Goal: Find specific page/section: Find specific page/section

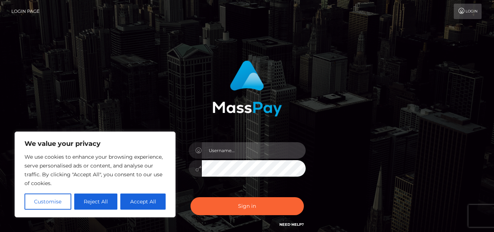
click at [251, 153] on input "text" at bounding box center [254, 150] width 104 height 16
type input "[DOMAIN_NAME]"
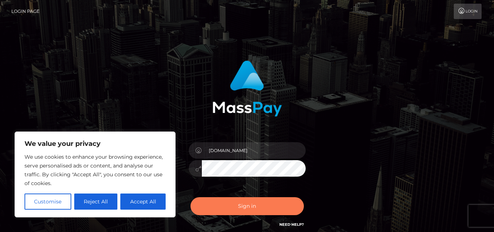
click at [246, 209] on button "Sign in" at bounding box center [247, 206] width 113 height 18
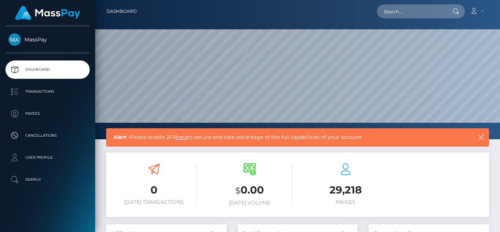
scroll to position [130, 120]
click at [70, 158] on p "User Profile" at bounding box center [47, 157] width 78 height 11
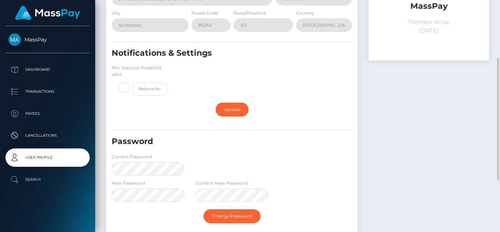
scroll to position [146, 0]
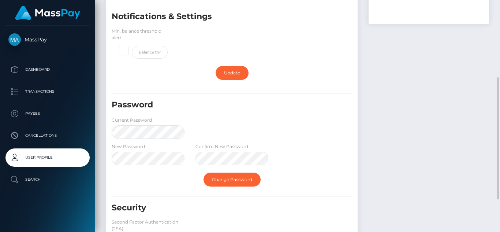
click at [298, 155] on div "New Password Confirm New Password" at bounding box center [231, 155] width 251 height 26
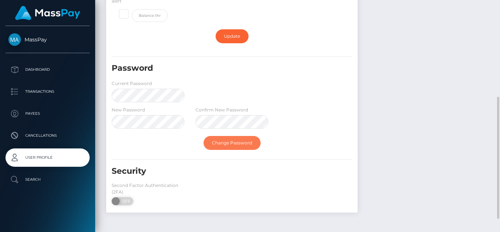
drag, startPoint x: 244, startPoint y: 144, endPoint x: 238, endPoint y: 178, distance: 34.5
click at [244, 144] on link "Change Password" at bounding box center [231, 143] width 57 height 14
click at [114, 201] on span at bounding box center [117, 201] width 10 height 8
checkbox input "true"
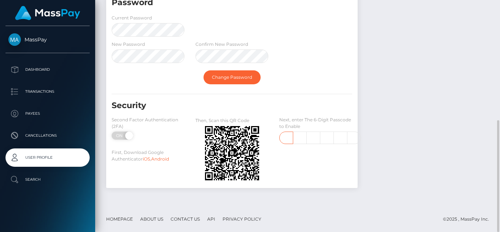
scroll to position [0, 1]
type input "2"
type input "0"
type input "4"
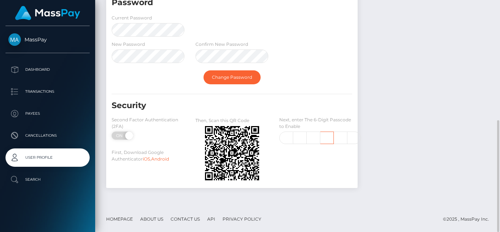
type input "7"
type input "2"
type input "4"
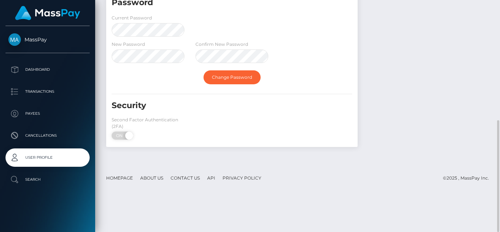
click at [287, 138] on div "Security Second Factor Authentication (2FA) ON OFF First, Download Google Authe…" at bounding box center [231, 122] width 251 height 44
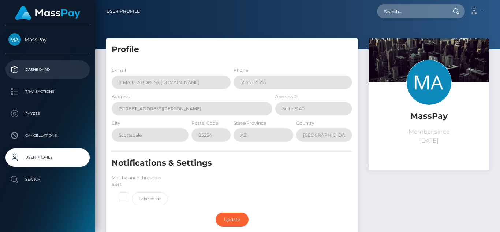
click at [38, 68] on p "Dashboard" at bounding box center [47, 69] width 78 height 11
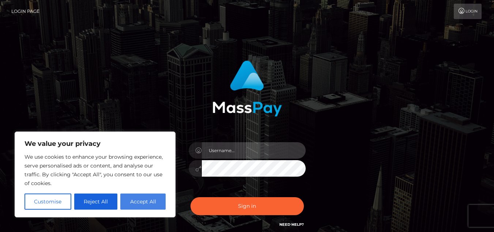
type input "eyosias.es"
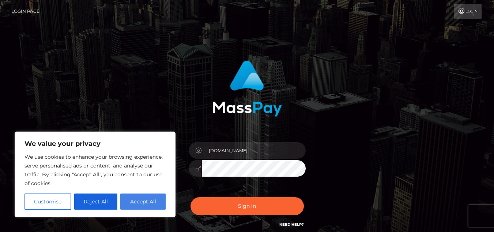
click at [139, 197] on button "Accept All" at bounding box center [142, 201] width 45 height 16
checkbox input "true"
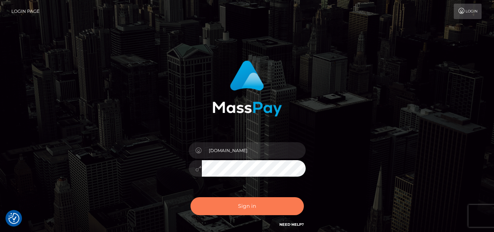
click at [258, 203] on button "Sign in" at bounding box center [247, 206] width 113 height 18
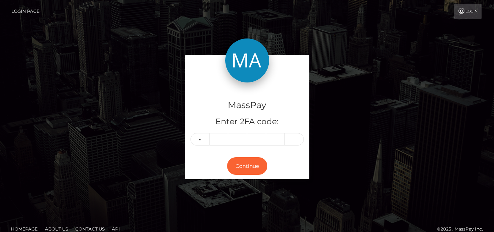
type input "5"
type input "1"
type input "9"
type input "4"
type input "6"
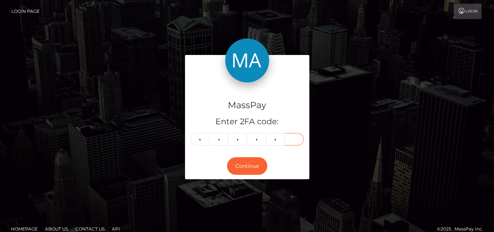
type input "2"
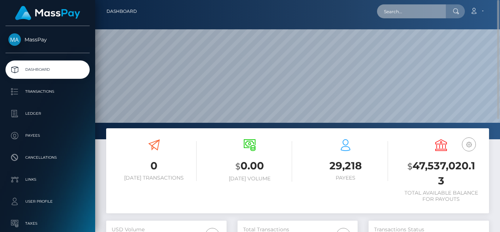
click at [395, 10] on input "text" at bounding box center [411, 11] width 69 height 14
paste input "starandchasity8@yahoo.com"
type input "starandchasity8@yahoo.com"
click at [456, 11] on icon at bounding box center [455, 11] width 6 height 6
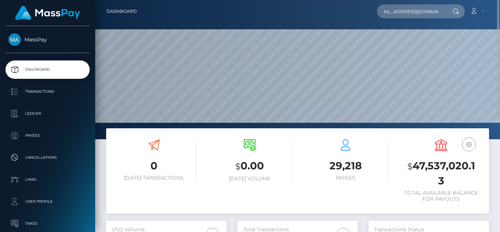
scroll to position [0, 0]
click at [455, 10] on icon at bounding box center [455, 11] width 6 height 6
click at [443, 12] on input "starandchasity8@yahoo.com" at bounding box center [411, 11] width 69 height 14
click at [456, 12] on icon at bounding box center [455, 11] width 6 height 6
click at [428, 12] on input "[EMAIL_ADDRESS][DOMAIN_NAME]" at bounding box center [411, 11] width 69 height 14
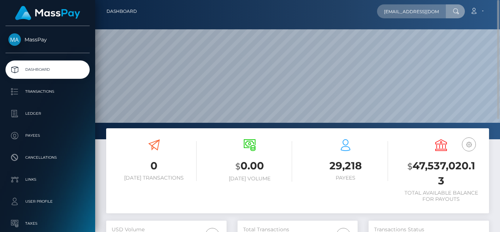
click at [455, 11] on icon at bounding box center [455, 11] width 6 height 6
click at [405, 15] on input "[EMAIL_ADDRESS][DOMAIN_NAME]" at bounding box center [411, 11] width 69 height 14
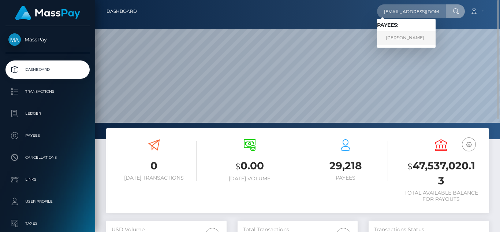
click at [424, 35] on link "[PERSON_NAME]" at bounding box center [406, 38] width 59 height 14
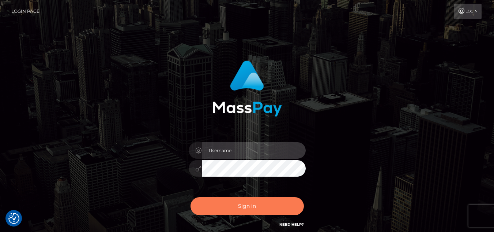
type input "[DOMAIN_NAME]"
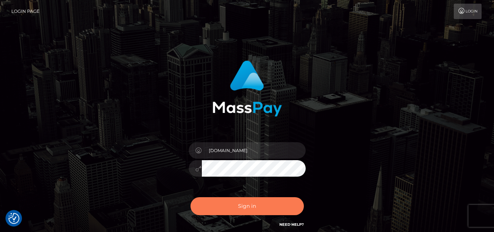
click at [233, 206] on button "Sign in" at bounding box center [247, 206] width 113 height 18
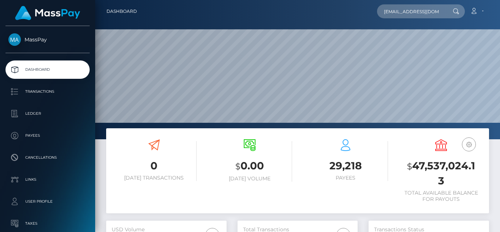
scroll to position [0, 9]
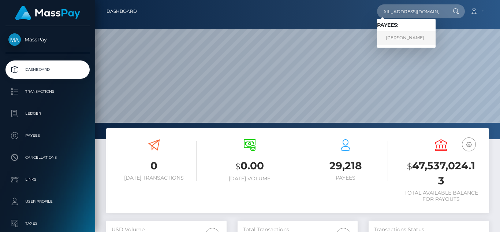
type input "starandchasity8@yahoo.com"
click at [417, 33] on link "JAMIE LYNNE SMITH" at bounding box center [406, 38] width 59 height 14
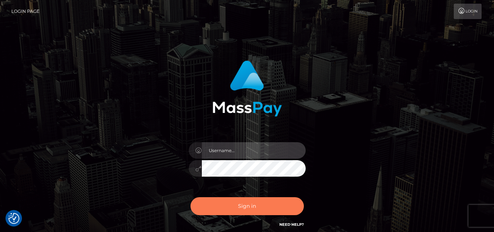
type input "eyosias.es"
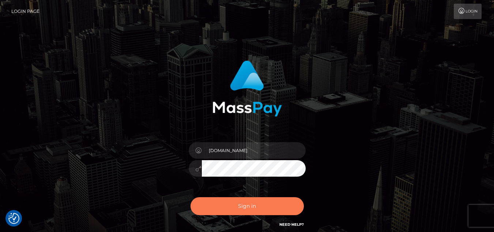
click at [234, 208] on button "Sign in" at bounding box center [247, 206] width 113 height 18
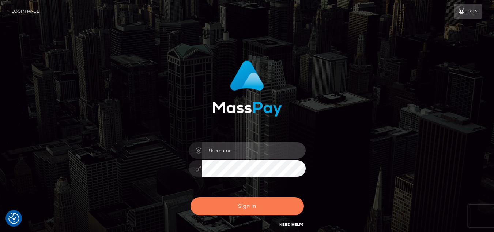
type input "[DOMAIN_NAME]"
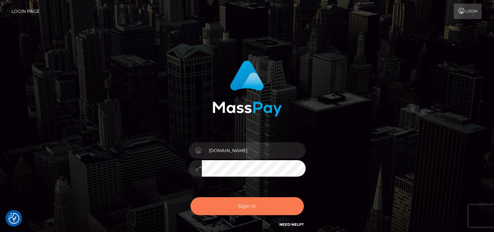
click at [249, 200] on button "Sign in" at bounding box center [247, 206] width 113 height 18
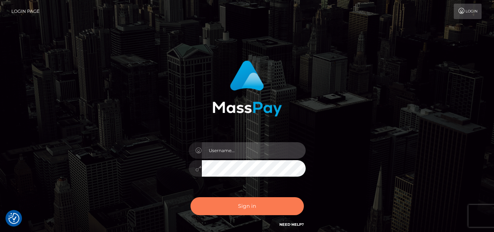
type input "[DOMAIN_NAME]"
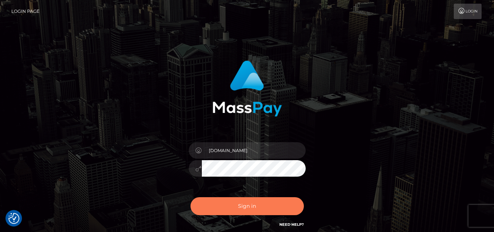
click at [264, 209] on button "Sign in" at bounding box center [247, 206] width 113 height 18
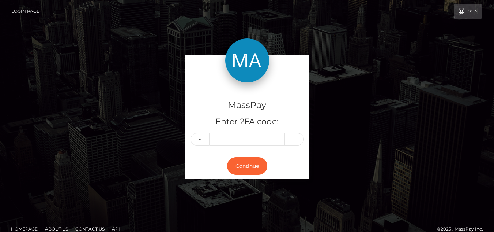
type input "8"
type input "5"
type input "4"
type input "0"
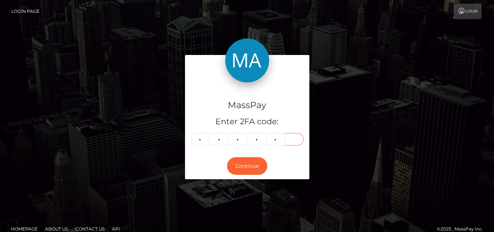
type input "7"
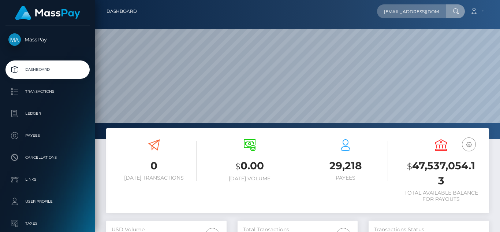
scroll to position [0, 12]
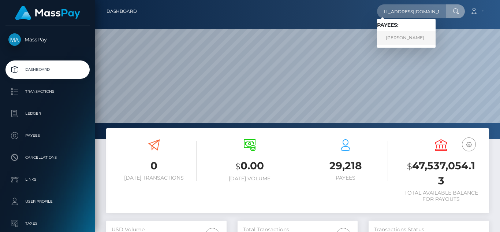
type input "crucial.ambitions@gmail.com"
click at [406, 40] on link "Tony Holmes" at bounding box center [406, 38] width 59 height 14
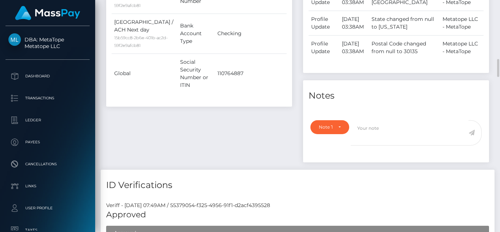
scroll to position [643, 0]
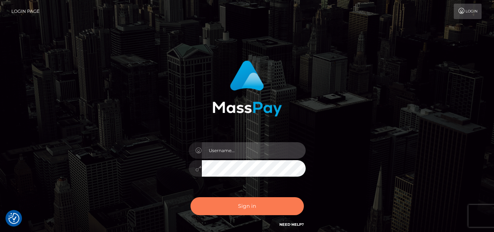
type input "eyosias.es"
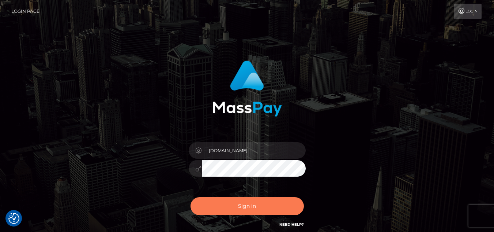
click at [249, 203] on button "Sign in" at bounding box center [247, 206] width 113 height 18
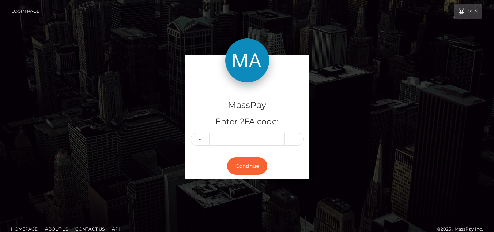
type input "3"
type input "8"
type input "1"
type input "6"
type input "2"
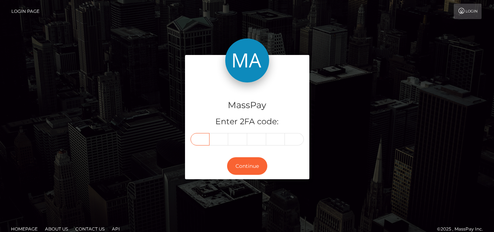
type input "3"
type input "8"
type input "1"
type input "6"
type input "2"
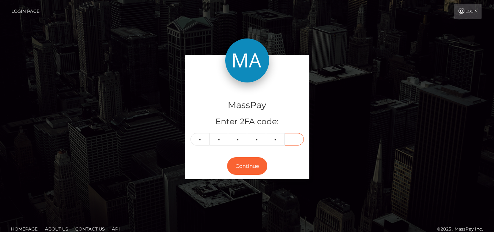
type input "1"
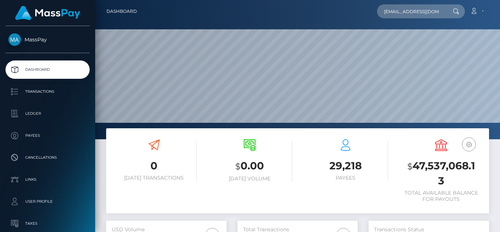
scroll to position [0, 5]
click at [403, 11] on input "[EMAIL_ADDRESS][DOMAIN_NAME]" at bounding box center [411, 11] width 69 height 14
type input "[EMAIL_ADDRESS][DOMAIN_NAME]"
click at [456, 14] on div at bounding box center [454, 11] width 19 height 14
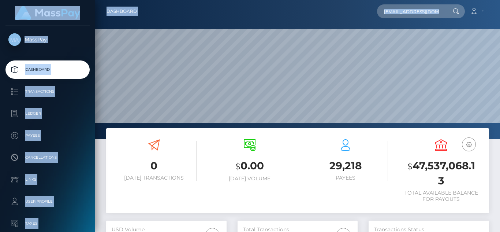
click at [477, 0] on html "MassPay Dashboard Transactions Ledger Payees Cancellations Links" at bounding box center [250, 116] width 500 height 232
click at [430, 13] on input "[EMAIL_ADDRESS][DOMAIN_NAME]" at bounding box center [411, 11] width 69 height 14
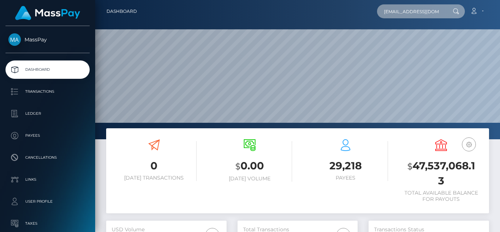
click at [430, 13] on input "[EMAIL_ADDRESS][DOMAIN_NAME]" at bounding box center [411, 11] width 69 height 14
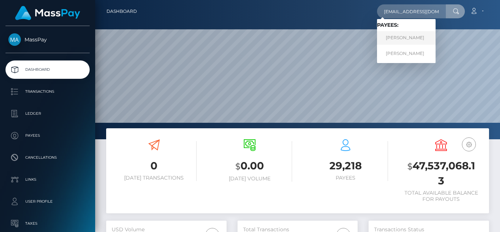
click at [416, 37] on link "[PERSON_NAME]" at bounding box center [406, 38] width 59 height 14
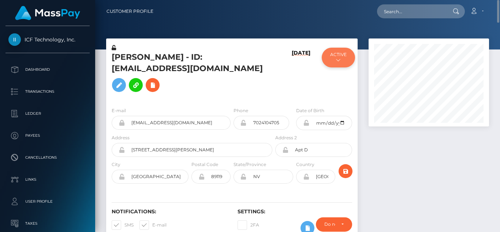
click at [335, 62] on button "ACTIVE" at bounding box center [337, 58] width 33 height 20
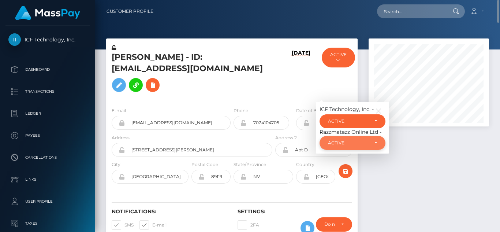
click at [367, 148] on div "ACTIVE" at bounding box center [352, 143] width 66 height 14
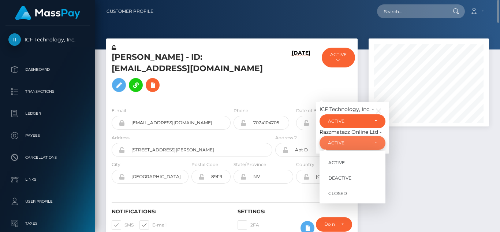
scroll to position [88, 120]
click at [353, 166] on link "ACTIVE" at bounding box center [352, 162] width 66 height 14
select select "ACTIVE"
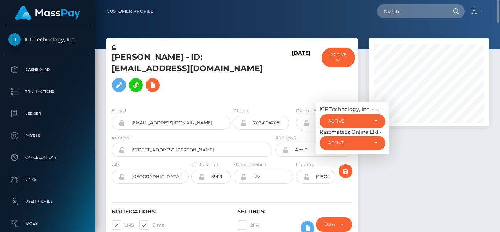
click at [407, 162] on div at bounding box center [428, 143] width 131 height 211
click at [379, 114] on icon "button" at bounding box center [378, 111] width 7 height 7
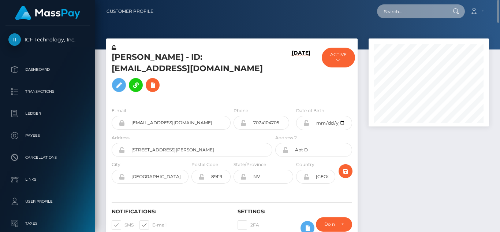
click at [425, 9] on input "text" at bounding box center [411, 11] width 69 height 14
paste input "missavamarks@gmail.com"
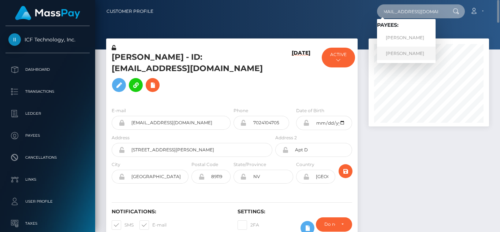
type input "missavamarks@gmail.com"
click at [419, 51] on link "brittney keefer" at bounding box center [406, 53] width 59 height 14
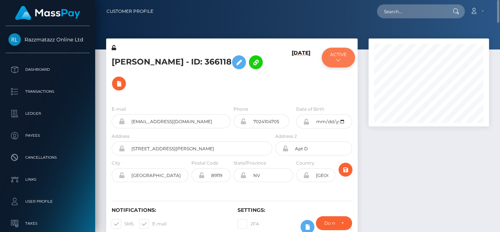
click at [337, 60] on icon at bounding box center [338, 60] width 4 height 4
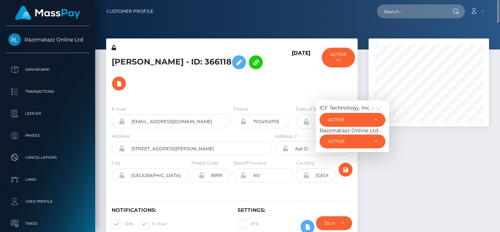
click at [436, 154] on div at bounding box center [428, 143] width 131 height 210
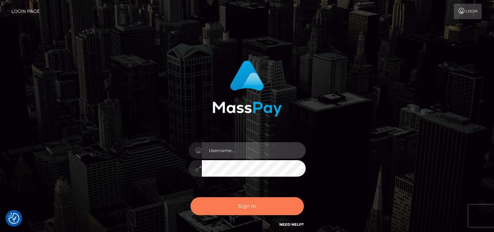
type input "eyosias.es"
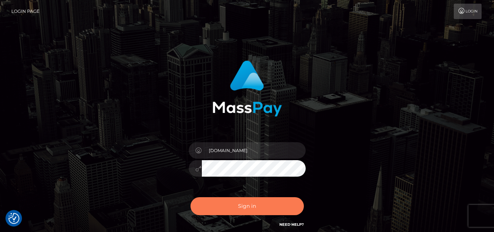
click at [251, 201] on button "Sign in" at bounding box center [247, 206] width 113 height 18
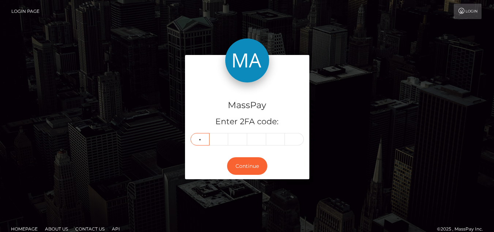
type input "0"
type input "6"
type input "2"
type input "0"
type input "7"
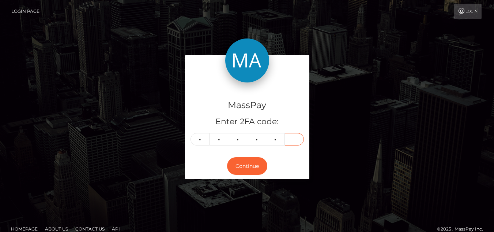
type input "0"
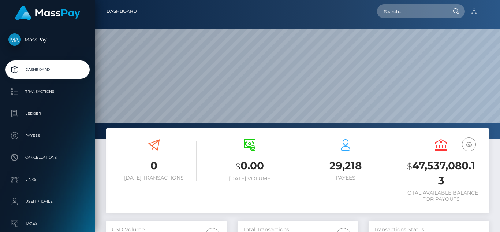
scroll to position [130, 120]
click at [421, 13] on input "text" at bounding box center [411, 11] width 69 height 14
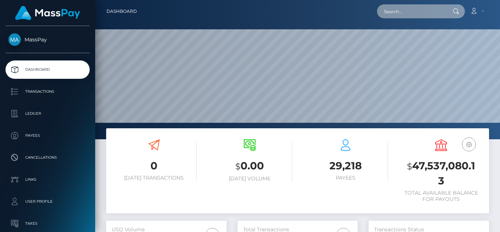
paste input "umfootball12@gmail.com"
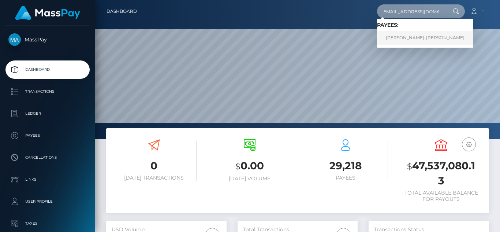
type input "umfootball12@gmail.com"
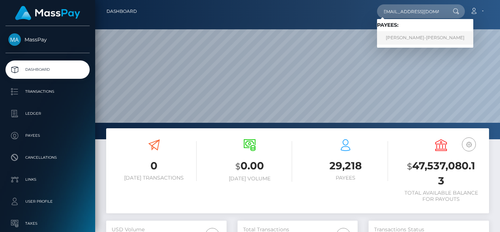
click at [421, 41] on link "KEVIN MICHAEL SLOVAK-FOX" at bounding box center [425, 38] width 96 height 14
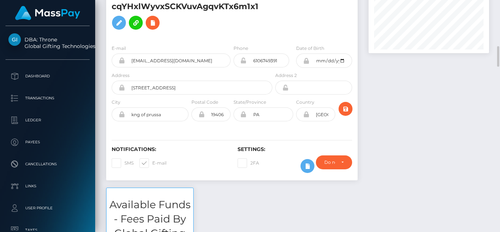
scroll to position [110, 0]
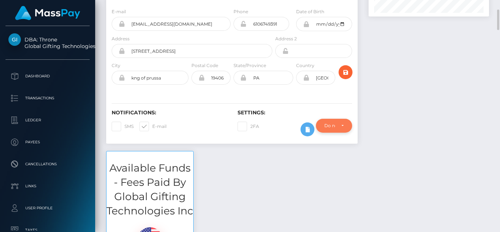
click at [346, 118] on div "Do not require" at bounding box center [334, 125] width 36 height 14
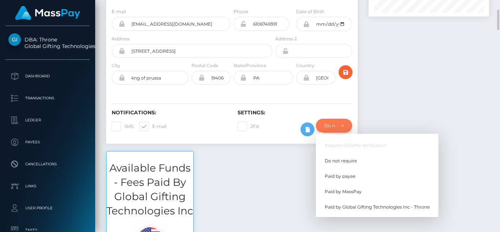
scroll to position [88, 120]
click at [376, 94] on div at bounding box center [428, 40] width 131 height 222
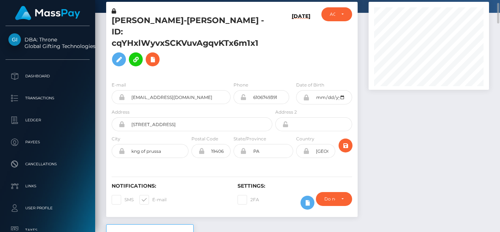
scroll to position [0, 0]
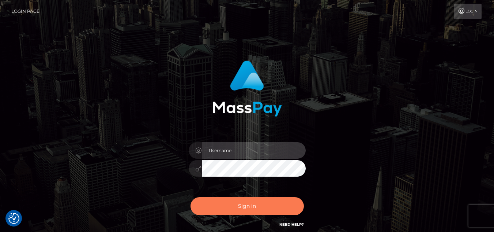
type input "[DOMAIN_NAME]"
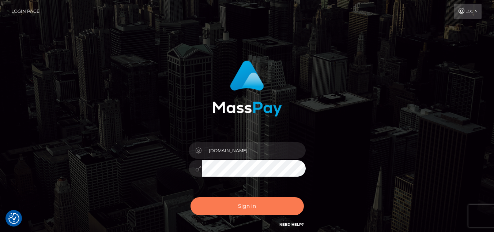
click at [238, 210] on button "Sign in" at bounding box center [247, 206] width 113 height 18
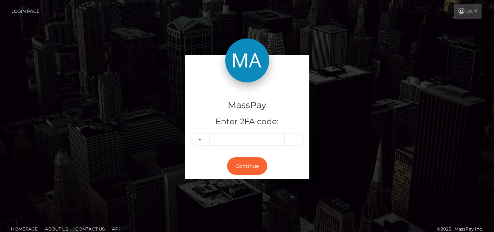
type input "8"
type input "1"
type input "6"
type input "4"
type input "7"
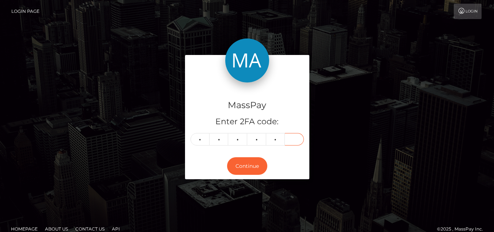
type input "7"
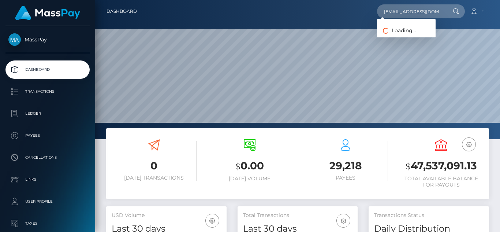
scroll to position [130, 120]
type input "[EMAIL_ADDRESS][DOMAIN_NAME]"
click at [455, 14] on icon at bounding box center [455, 11] width 6 height 6
click at [456, 11] on icon at bounding box center [455, 11] width 6 height 6
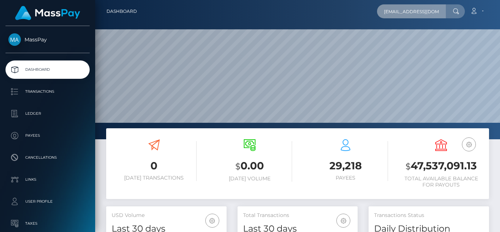
click at [436, 14] on input "[EMAIL_ADDRESS][DOMAIN_NAME]" at bounding box center [411, 11] width 69 height 14
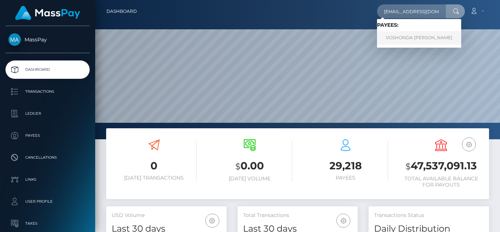
click at [414, 35] on link "VOSHONDA JOREECE WALLER" at bounding box center [419, 38] width 84 height 14
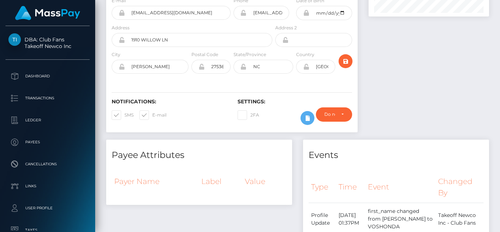
scroll to position [37, 0]
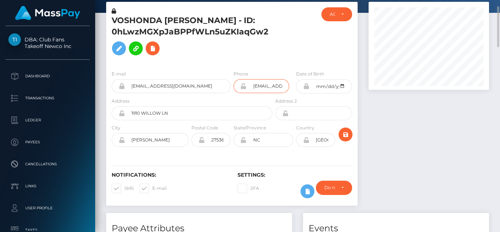
click at [271, 91] on input "Myagomez885@gmail.com" at bounding box center [268, 86] width 43 height 14
click at [282, 84] on input "Myagomez885@gmail.com" at bounding box center [268, 86] width 43 height 14
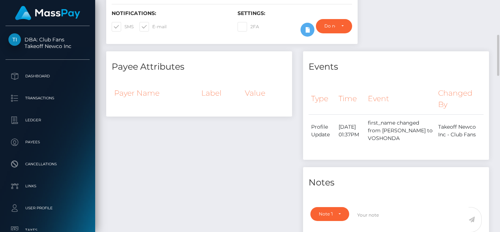
scroll to position [0, 0]
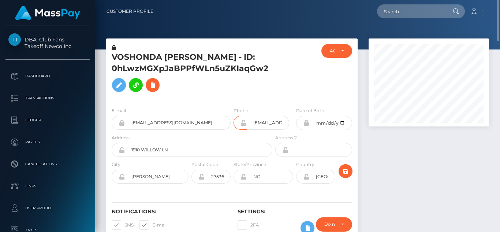
click at [261, 96] on div "VOSHONDA JOREECE WALLER - ID: 0hLwzMGXpJaBPPfWLn5uZKIaqGw2" at bounding box center [190, 72] width 168 height 57
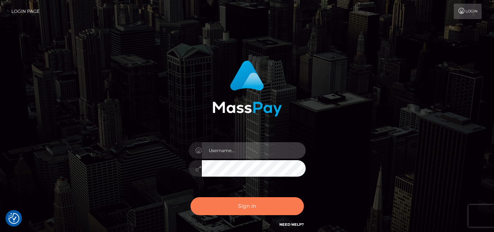
type input "[DOMAIN_NAME]"
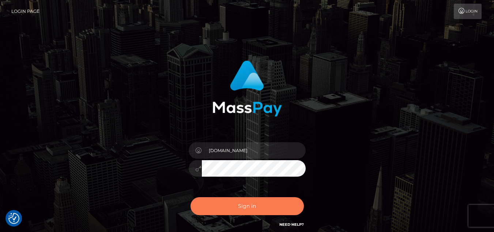
click at [239, 212] on button "Sign in" at bounding box center [247, 206] width 113 height 18
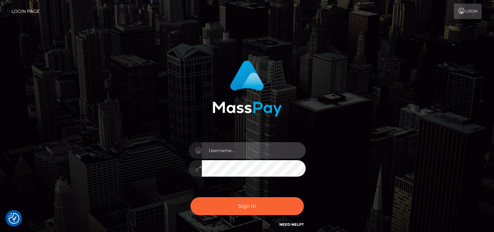
click at [242, 145] on input "text" at bounding box center [254, 150] width 104 height 16
type input "eyosias.es"
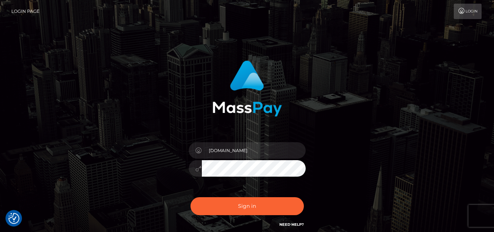
click at [274, 177] on div "eyosias.es" at bounding box center [247, 164] width 128 height 56
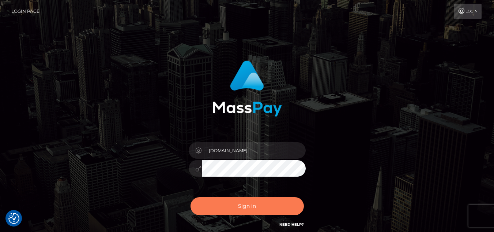
click at [264, 202] on button "Sign in" at bounding box center [247, 206] width 113 height 18
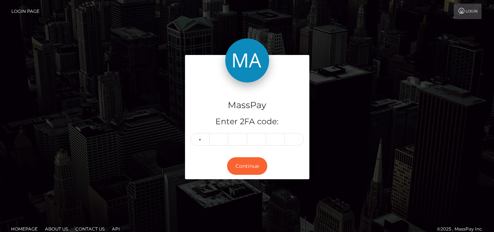
type input "4"
type input "8"
type input "1"
type input "9"
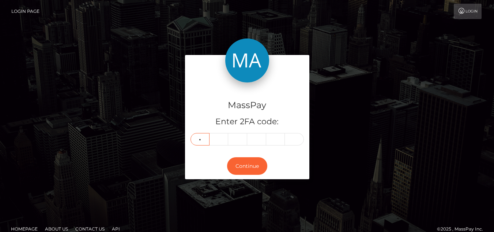
type input "3"
type input "0"
type input "3"
type input "9"
type input "1"
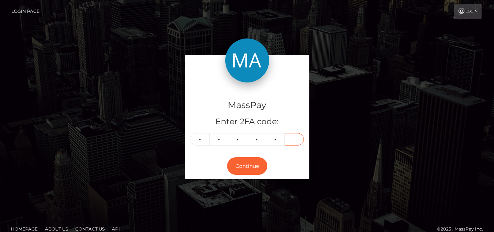
type input "9"
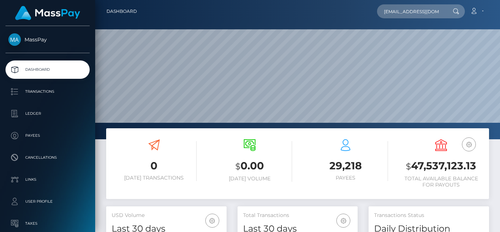
scroll to position [130, 120]
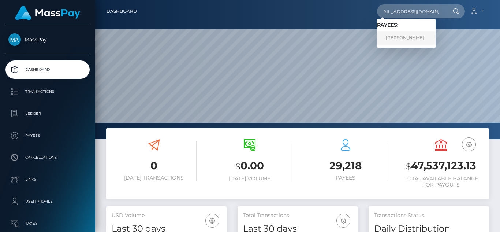
type input "[EMAIL_ADDRESS][DOMAIN_NAME]"
click at [422, 35] on link "EDEN LIN TAI" at bounding box center [406, 38] width 59 height 14
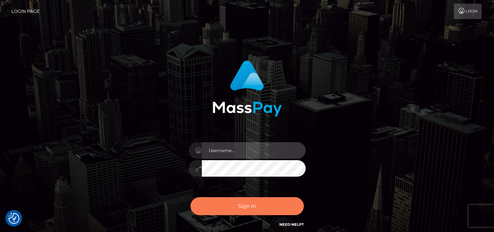
type input "[DOMAIN_NAME]"
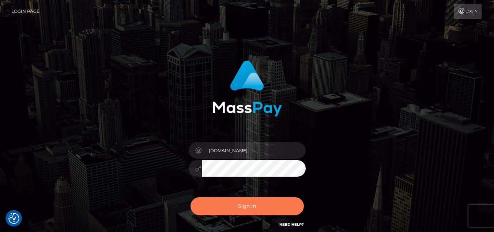
click at [257, 204] on button "Sign in" at bounding box center [247, 206] width 113 height 18
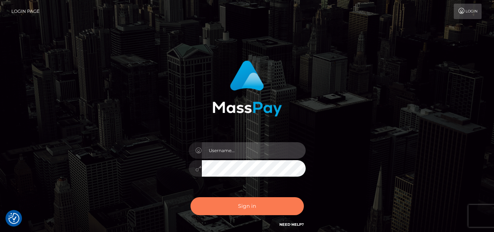
type input "eyosias.es"
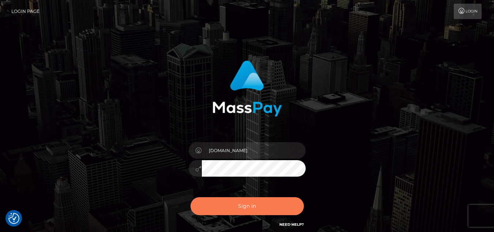
click at [251, 200] on button "Sign in" at bounding box center [247, 206] width 113 height 18
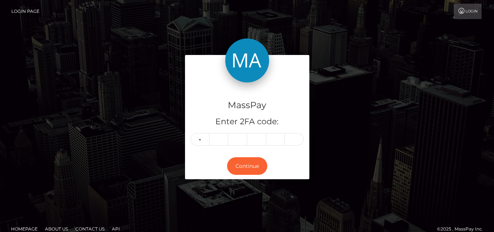
type input "4"
type input "9"
type input "4"
type input "7"
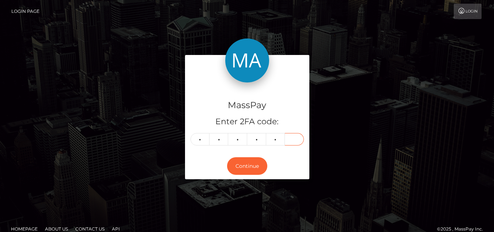
type input "2"
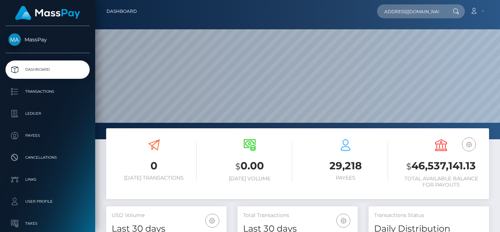
scroll to position [130, 120]
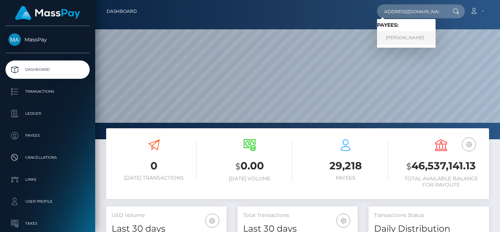
type input "[EMAIL_ADDRESS][DOMAIN_NAME]"
click at [419, 34] on link "ZAKARIA BENMESROUK" at bounding box center [406, 38] width 59 height 14
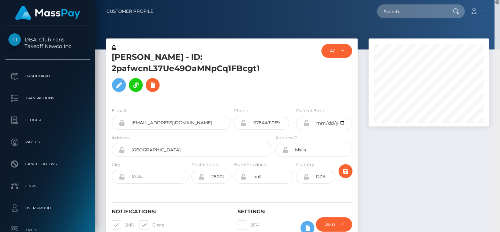
drag, startPoint x: 496, startPoint y: 180, endPoint x: 495, endPoint y: 2, distance: 177.4
click at [495, 2] on div "Customer Profile Loading... Loading..." at bounding box center [297, 116] width 404 height 232
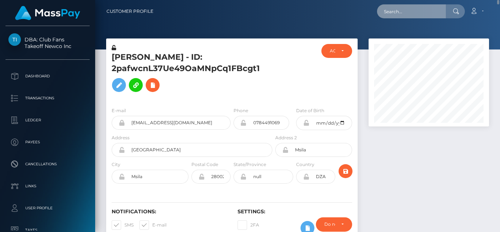
click at [423, 9] on input "text" at bounding box center [411, 11] width 69 height 14
paste input "lynaenia8@gmail.com"
click at [423, 9] on input "lynaenia8@gmail.com" at bounding box center [411, 11] width 69 height 14
type input "lynaenia8@gmail.com"
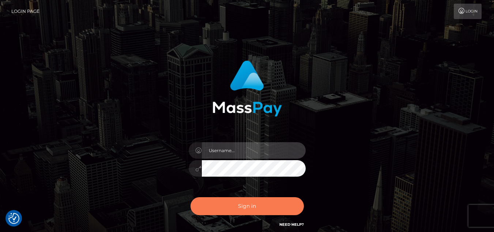
type input "eyosias.es"
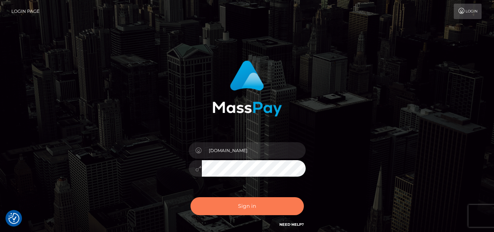
drag, startPoint x: 277, startPoint y: 211, endPoint x: 284, endPoint y: 201, distance: 12.4
click at [277, 210] on button "Sign in" at bounding box center [247, 206] width 113 height 18
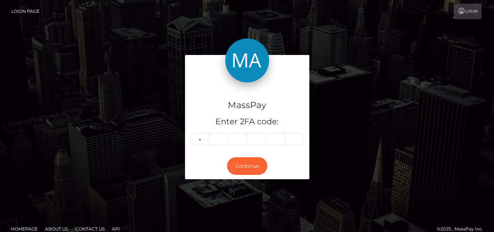
type input "5"
type input "0"
type input "4"
type input "6"
type input "2"
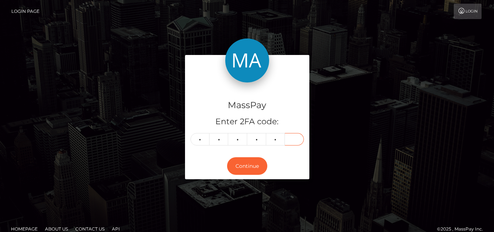
type input "4"
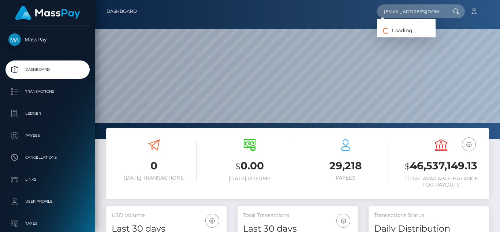
scroll to position [130, 120]
type input "[EMAIL_ADDRESS][DOMAIN_NAME]"
click at [388, 38] on link "DANIA LYNAA MATTHEWS" at bounding box center [406, 38] width 59 height 14
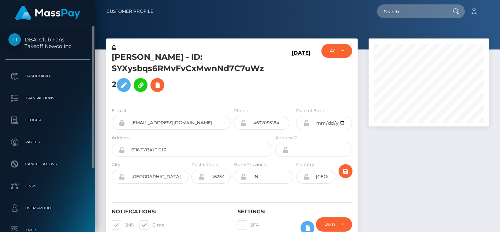
drag, startPoint x: 31, startPoint y: 28, endPoint x: 44, endPoint y: 49, distance: 24.8
click at [44, 49] on div "DBA: Club Fans Takeoff Newco Inc Dashboard Transactions Ledger Payees" at bounding box center [47, 128] width 95 height 204
click at [57, 57] on div "DBA: Club Fans Takeoff Newco Inc" at bounding box center [47, 46] width 95 height 26
drag, startPoint x: 23, startPoint y: 31, endPoint x: 75, endPoint y: 48, distance: 54.9
click at [75, 48] on div "DBA: Club Fans Takeoff Newco Inc Dashboard Transactions Ledger Payees" at bounding box center [47, 128] width 95 height 204
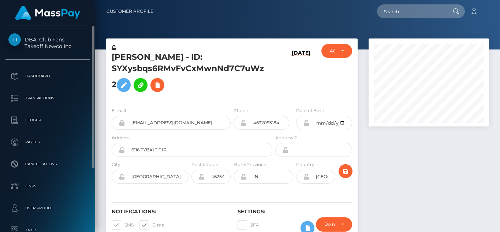
copy span "DBA: Club Fans Takeoff Newco Inc"
click at [80, 43] on span "DBA: Club Fans Takeoff Newco Inc" at bounding box center [47, 42] width 84 height 13
